Goal: Navigation & Orientation: Find specific page/section

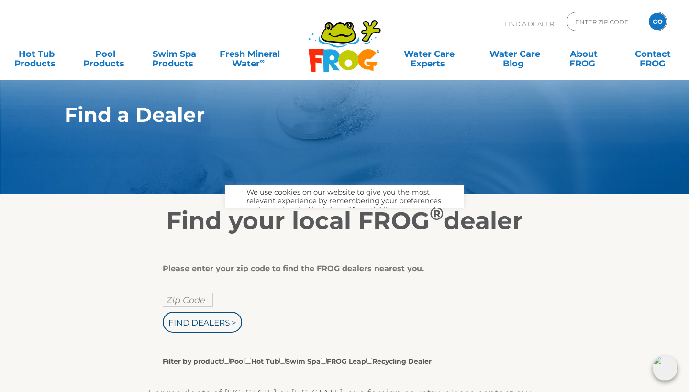
click at [333, 224] on body ".st130{clip-path:url(#SVGID_2_);fill-rule:evenodd;clip-rule:evenodd;fill:#C3CC0…" at bounding box center [344, 196] width 689 height 392
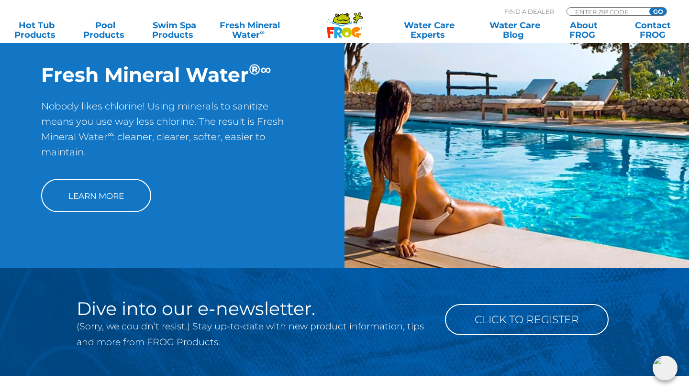
scroll to position [769, 0]
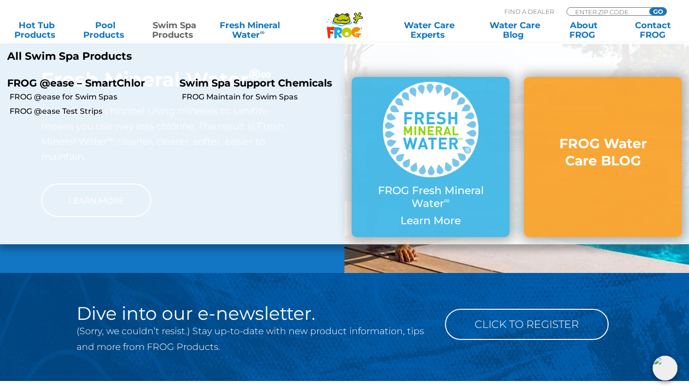
click at [183, 32] on link "Swim Spa Products" at bounding box center [174, 30] width 54 height 19
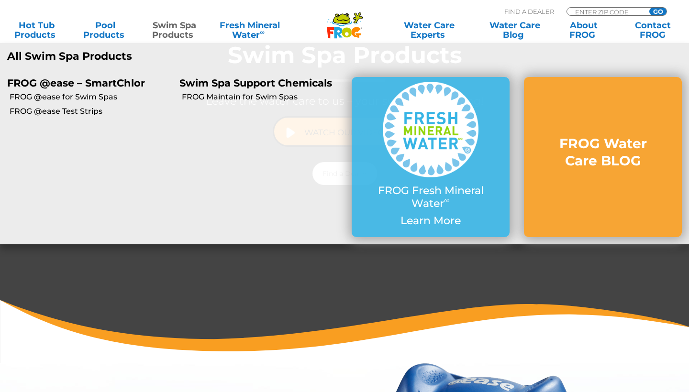
scroll to position [220, 0]
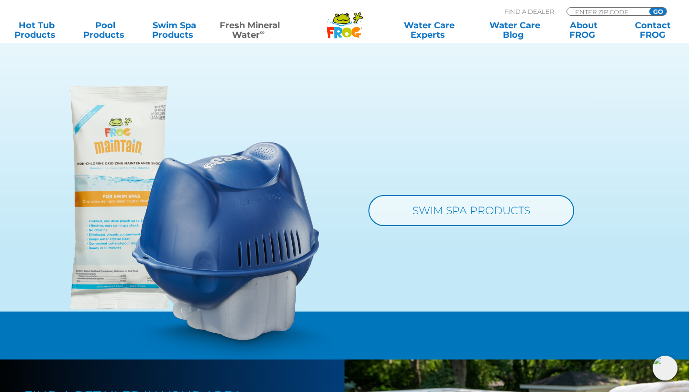
scroll to position [906, 0]
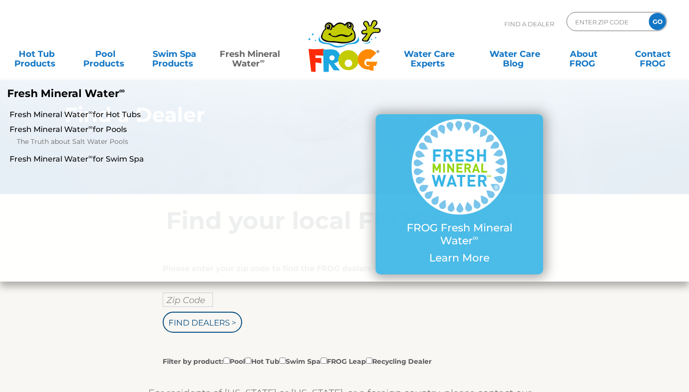
click at [234, 52] on link "Fresh Mineral Water ∞" at bounding box center [249, 53] width 67 height 19
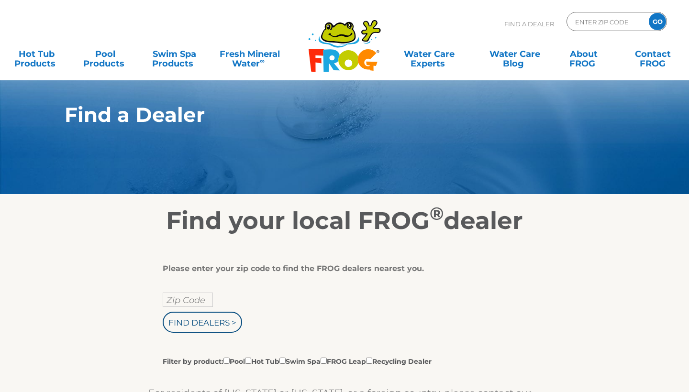
click at [514, 10] on div ".st130{clip-path:url(#SVGID_2_);fill-rule:evenodd;clip-rule:evenodd;fill:#C3CC0…" at bounding box center [345, 40] width 670 height 80
